Goal: Book appointment/travel/reservation

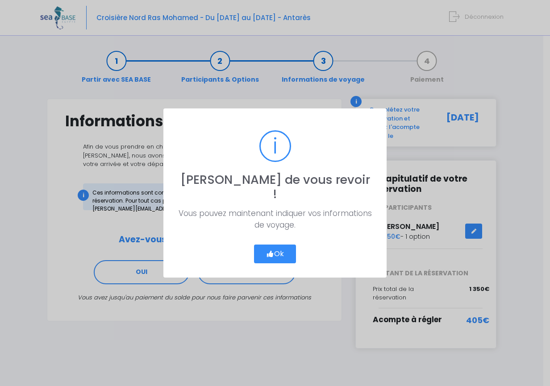
click at [282, 251] on button "Ok" at bounding box center [275, 254] width 42 height 19
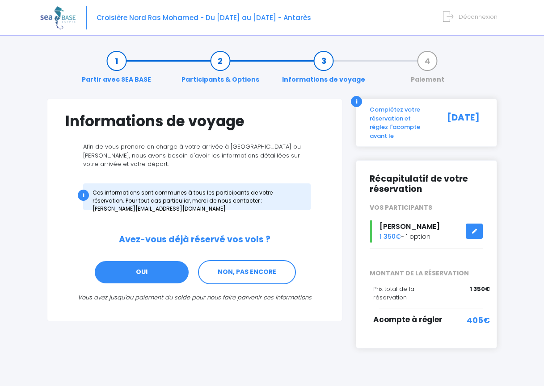
click at [146, 276] on link "OUI" at bounding box center [142, 272] width 96 height 24
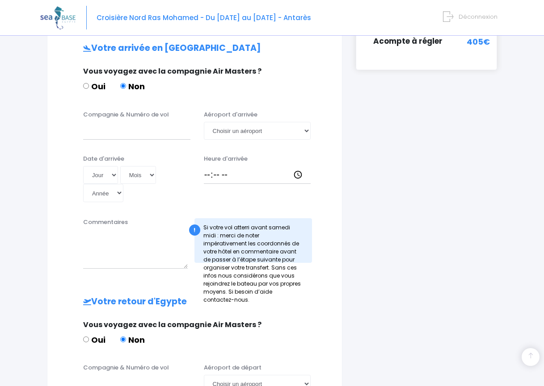
scroll to position [249, 0]
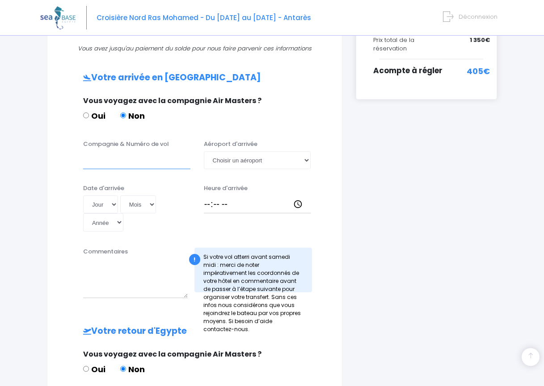
click at [142, 163] on input "Compagnie & Numéro de vol" at bounding box center [136, 160] width 107 height 18
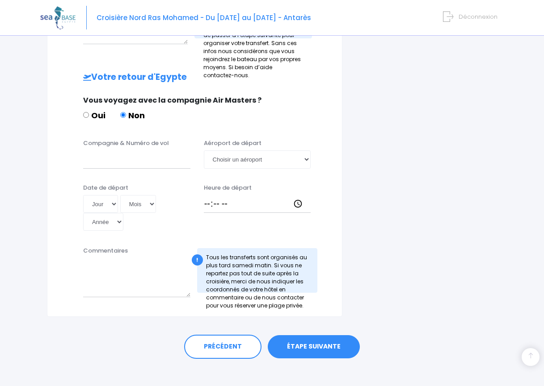
scroll to position [512, 0]
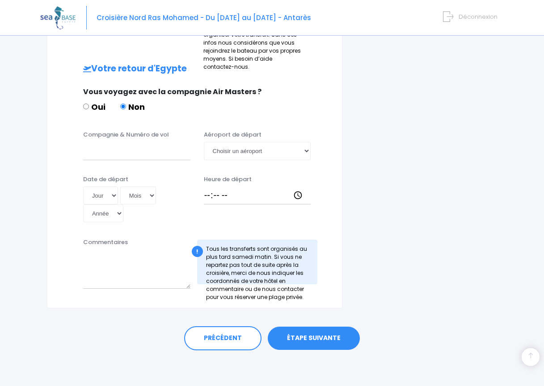
click at [315, 339] on link "ÉTAPE SUIVANTE" at bounding box center [314, 338] width 92 height 23
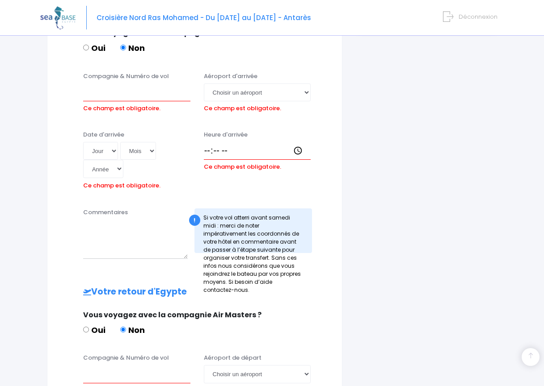
scroll to position [311, 0]
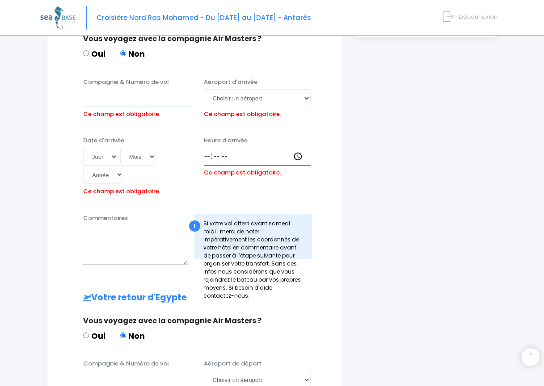
click at [124, 97] on input "Compagnie & Numéro de vol" at bounding box center [136, 98] width 107 height 18
drag, startPoint x: 117, startPoint y: 98, endPoint x: 78, endPoint y: 98, distance: 38.9
click at [78, 98] on div "Compagnie & Numéro de vol TO" at bounding box center [136, 100] width 121 height 44
paste input "4358"
type input "TO4358"
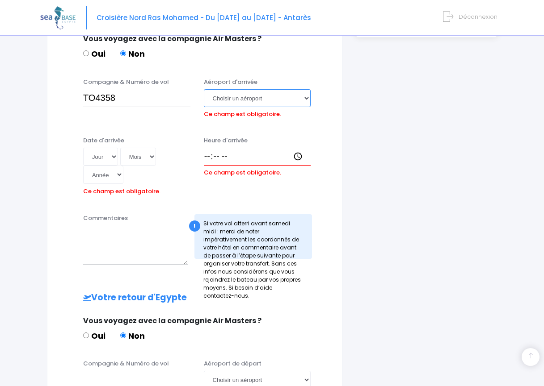
click at [310, 99] on select "Choisir un aéroport Hurghada Marsa Alam" at bounding box center [257, 98] width 107 height 18
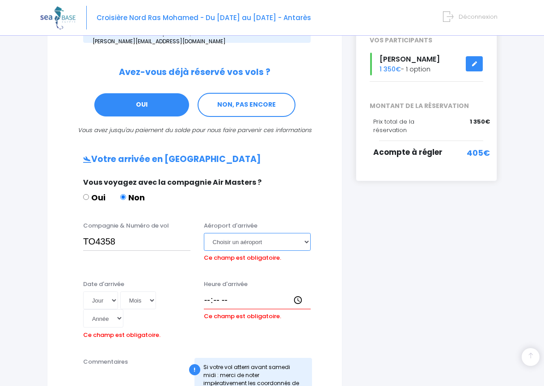
scroll to position [166, 0]
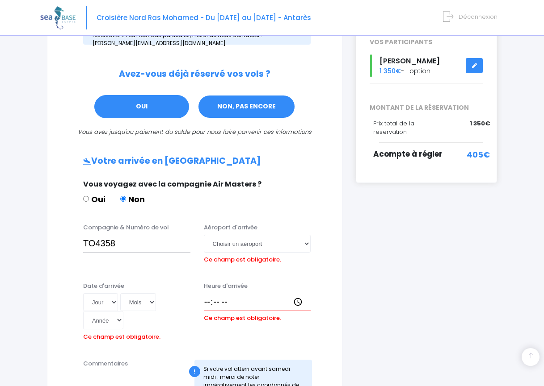
click at [276, 110] on link "NON, PAS ENCORE" at bounding box center [246, 107] width 98 height 24
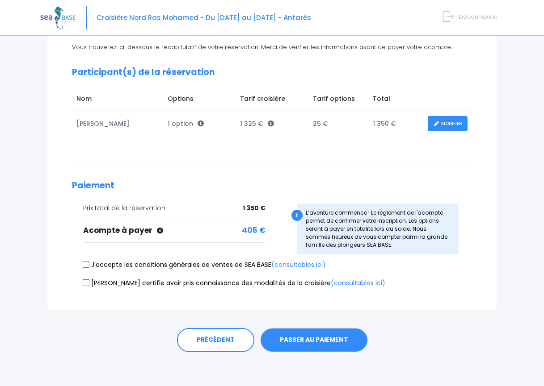
scroll to position [101, 0]
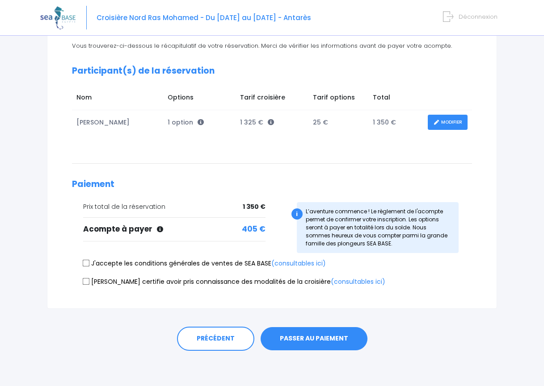
click at [86, 266] on input "J'accepte les conditions générales de ventes de SEA BASE (consultables ici)" at bounding box center [86, 263] width 7 height 7
checkbox input "true"
click at [84, 278] on input "Je certifie avoir pris connaissance des modalités de la croisière (consultables…" at bounding box center [86, 281] width 7 height 7
checkbox input "true"
click at [308, 337] on button "PASSER AU PAIEMENT" at bounding box center [313, 338] width 107 height 23
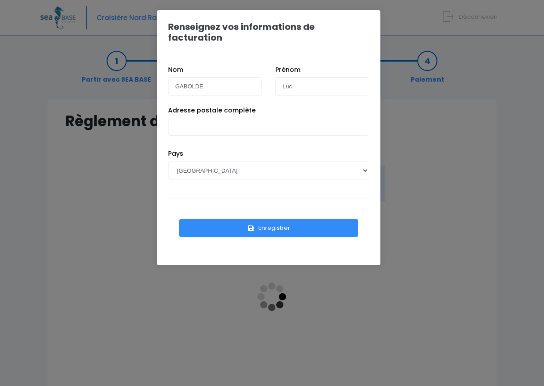
click at [194, 106] on div "Adresse postale complète" at bounding box center [268, 128] width 214 height 44
click at [253, 106] on div "Adresse postale complète" at bounding box center [268, 128] width 214 height 44
click at [217, 118] on input "Adresse postale complète" at bounding box center [268, 127] width 201 height 18
type input "2 rue d Oran, 69001 LYON"
click at [269, 222] on button "Enregistrer" at bounding box center [268, 228] width 179 height 18
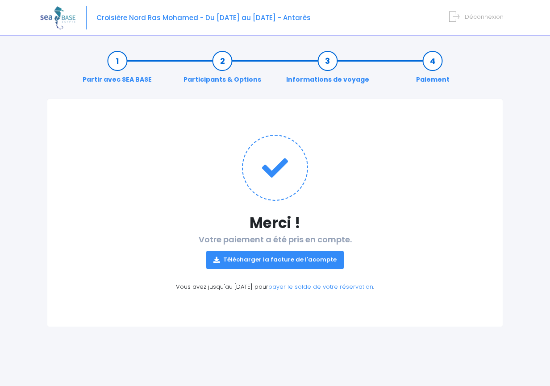
click at [318, 259] on link "Télécharger la facture de l'acompte" at bounding box center [275, 260] width 138 height 18
